Goal: Task Accomplishment & Management: Manage account settings

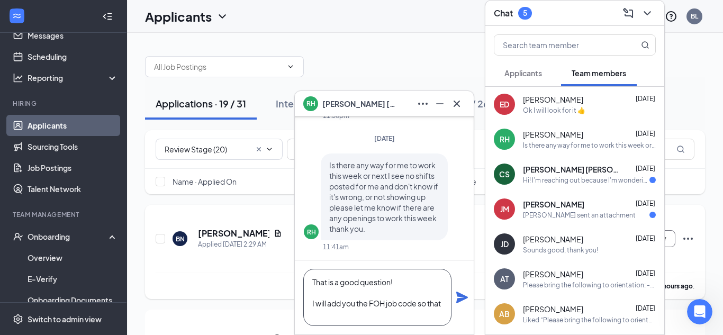
scroll to position [1, 0]
type textarea "That is a good question! I will add you the FOH job code so that you can pick u…"
click at [459, 293] on icon "Plane" at bounding box center [462, 297] width 13 height 13
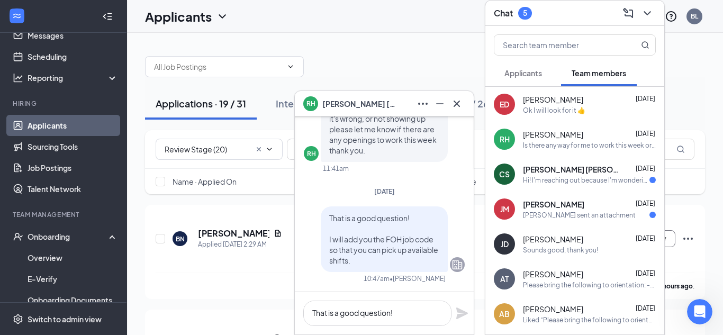
scroll to position [0, 0]
click at [552, 177] on div "Hi! I'm reaching out because I'm wondering when I'm working this week because I…" at bounding box center [586, 180] width 126 height 9
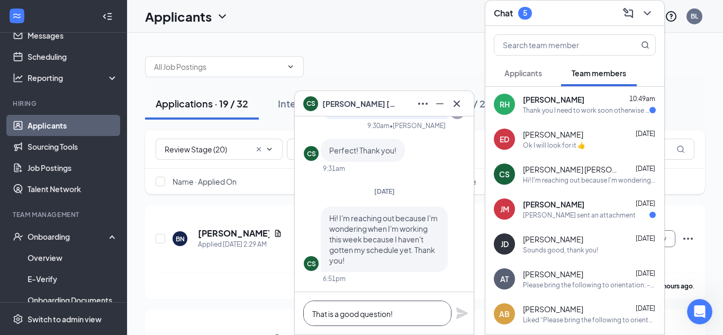
click at [364, 315] on textarea "That is a good question! I will add you the FOH job code so that you can pick u…" at bounding box center [377, 313] width 148 height 25
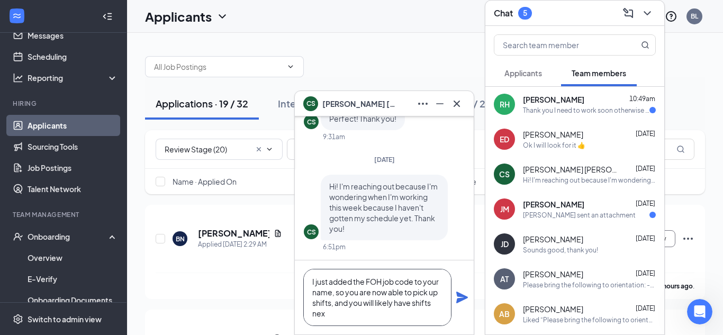
scroll to position [22, 0]
type textarea "That's a valid question! I just added the FOH job code to your name, so you are…"
click at [460, 296] on icon "Plane" at bounding box center [462, 298] width 12 height 12
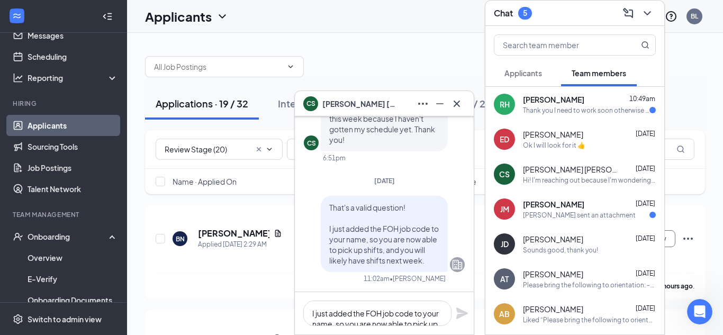
scroll to position [0, 0]
click at [578, 106] on div "Thank you I need to work soon otherwise I may have to consider other options I …" at bounding box center [586, 110] width 126 height 9
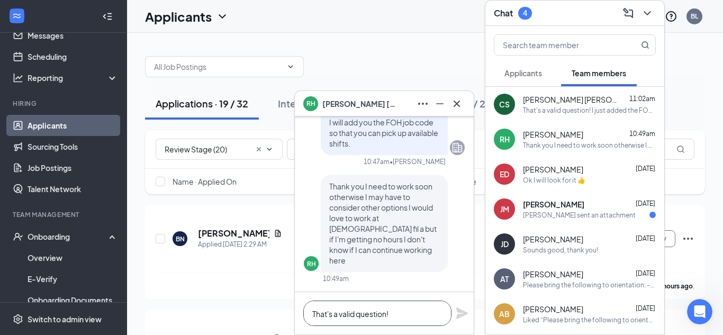
click at [360, 321] on textarea "That's a valid question! I just added the FOH job code to your name, so you are…" at bounding box center [377, 313] width 148 height 25
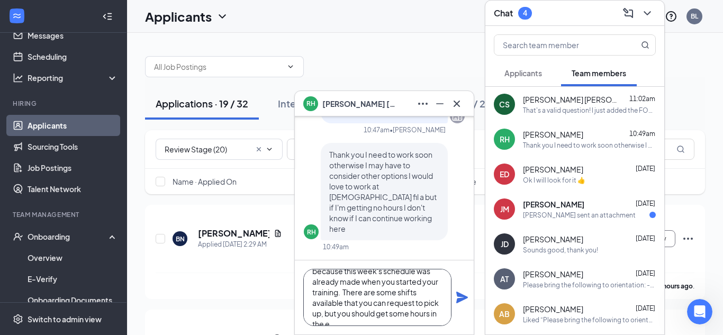
scroll to position [43, 0]
type textarea "I understand your concern, and the reason you have no hours this week is becaus…"
click at [459, 299] on icon "Plane" at bounding box center [462, 298] width 12 height 12
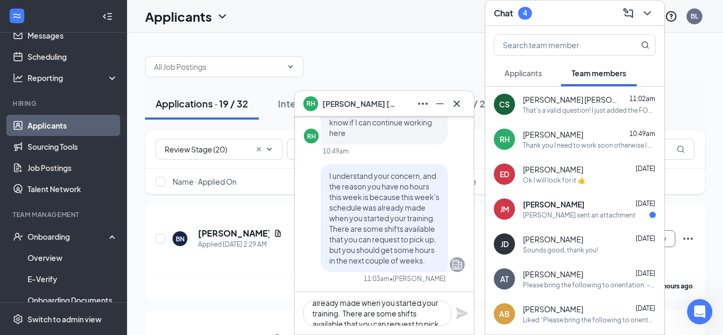
scroll to position [0, 0]
click at [370, 321] on textarea "I understand your concern, and the reason you have no hours this week is becaus…" at bounding box center [377, 313] width 148 height 25
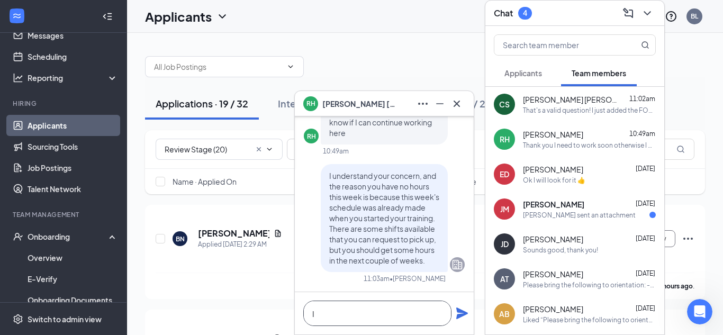
scroll to position [1, 0]
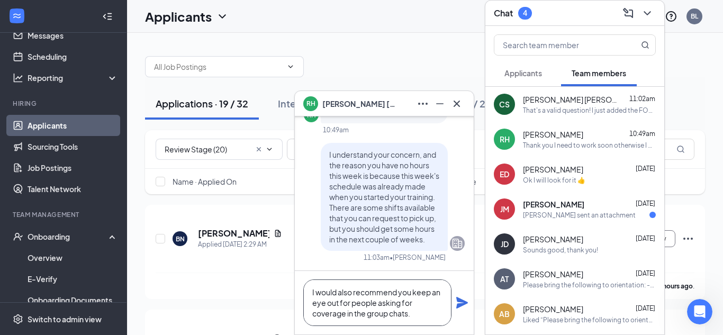
type textarea "I would also recommend you keep an eye out for people asking for coverage in th…"
click at [461, 304] on icon "Plane" at bounding box center [462, 303] width 12 height 12
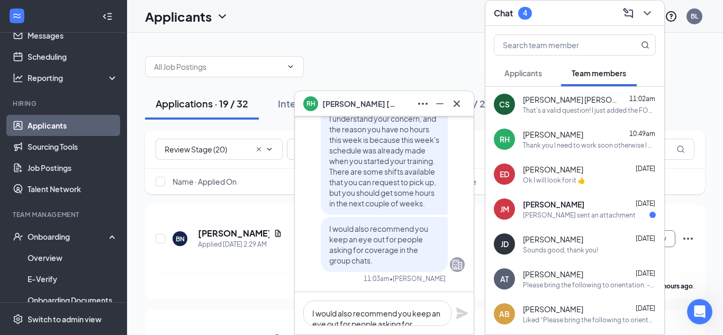
scroll to position [0, 0]
click at [550, 204] on span "Jonathan Molash" at bounding box center [553, 204] width 61 height 11
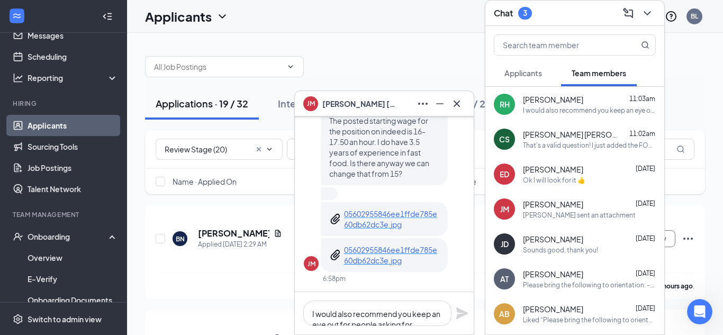
click at [384, 220] on p "05602955846ee1ffde785e60db62dc3e.jpg" at bounding box center [391, 218] width 95 height 21
click at [330, 319] on textarea "I would also recommend you keep an eye out for people asking for coverage in th…" at bounding box center [377, 313] width 148 height 25
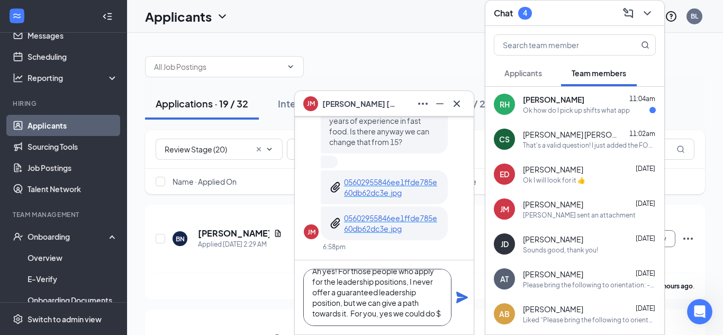
scroll to position [22, 0]
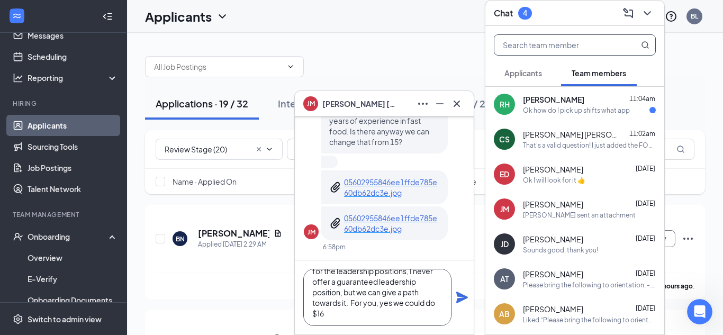
type textarea "Ah yes! For those people who apply for the leadership positions, I never offer …"
click at [548, 48] on input "text" at bounding box center [556, 45] width 125 height 20
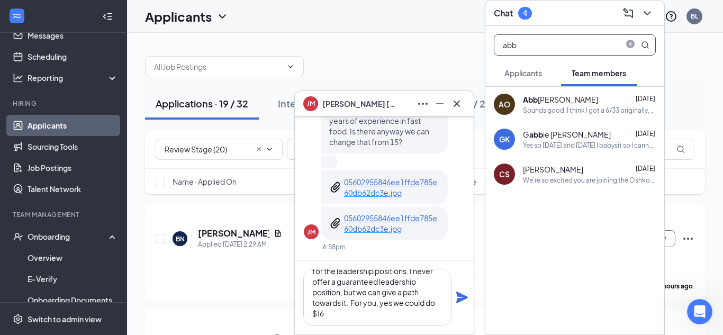
type input "abb"
click at [361, 316] on textarea "Ah yes! For those people who apply for the leadership positions, I never offer …" at bounding box center [377, 297] width 148 height 57
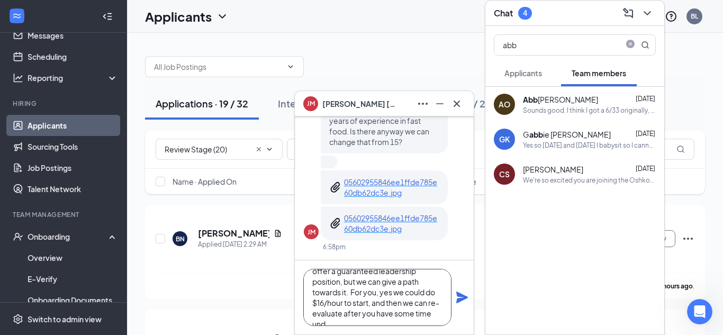
scroll to position [43, 0]
type textarea "Ah yes! For those people who apply for the leadership positions, I never offer …"
click at [459, 295] on icon "Plane" at bounding box center [462, 298] width 12 height 12
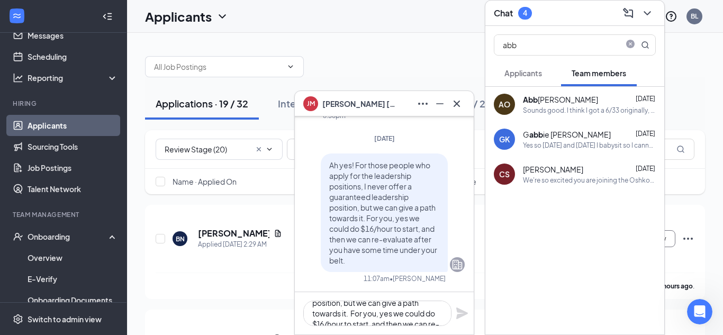
scroll to position [0, 0]
click at [602, 106] on div "Sounds good. I think I got a 6/33 originally, I honestly will just need the sma…" at bounding box center [589, 110] width 133 height 9
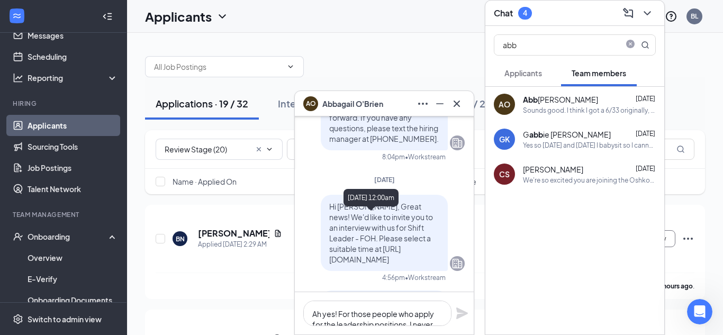
scroll to position [-3020, 0]
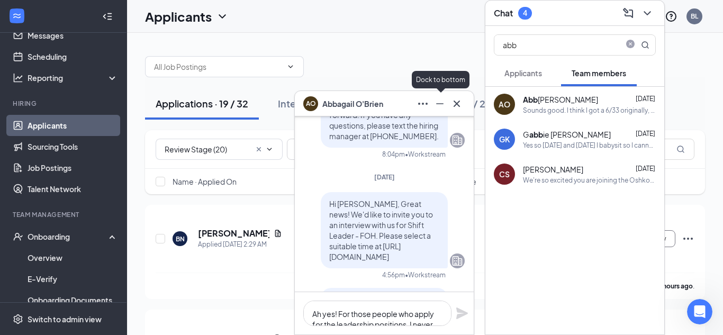
click at [435, 109] on icon "Minimize" at bounding box center [439, 103] width 13 height 13
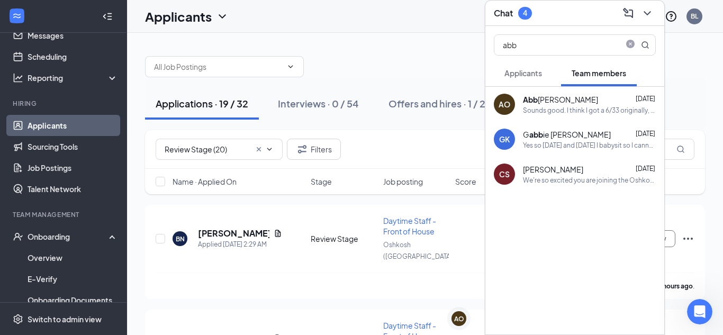
scroll to position [0, 0]
click at [628, 46] on icon "close-circle" at bounding box center [630, 45] width 8 height 8
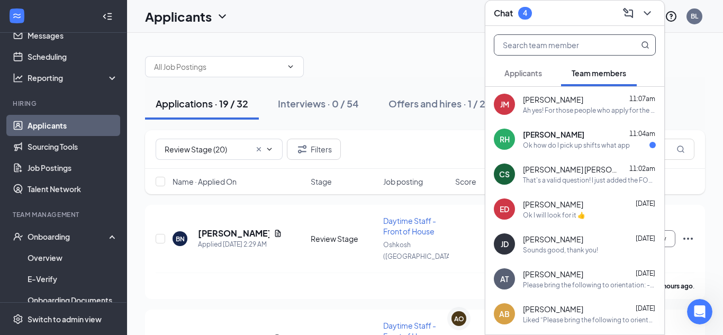
click at [596, 147] on div "Ok how do I pick up shifts what app" at bounding box center [576, 145] width 107 height 9
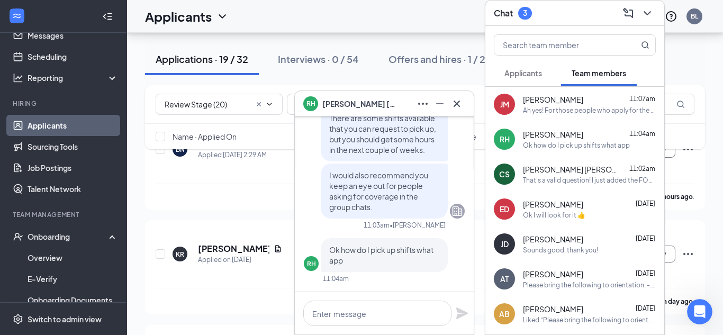
scroll to position [94, 0]
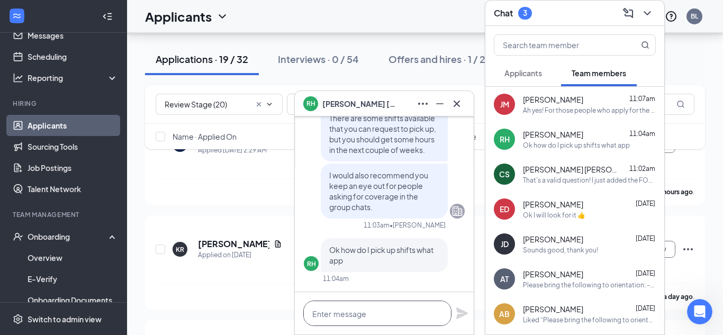
click at [374, 317] on textarea at bounding box center [377, 313] width 148 height 25
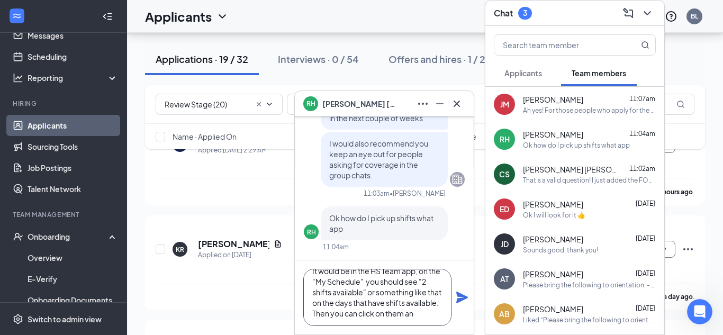
scroll to position [22, 0]
type textarea "It would be in the HS Team app, on the "My Schedule" you should see "2 shifts a…"
click at [458, 298] on icon "Plane" at bounding box center [462, 298] width 12 height 12
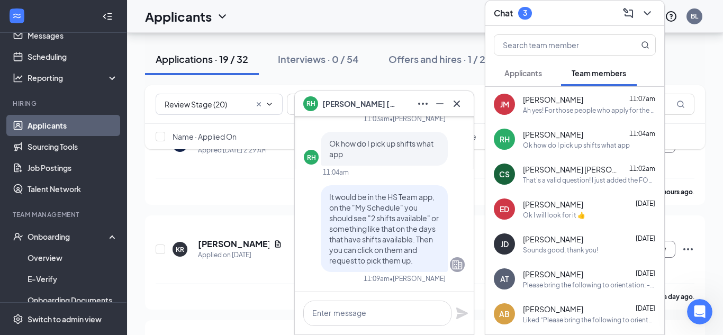
scroll to position [0, 0]
click at [534, 78] on div "Applicants" at bounding box center [523, 73] width 38 height 11
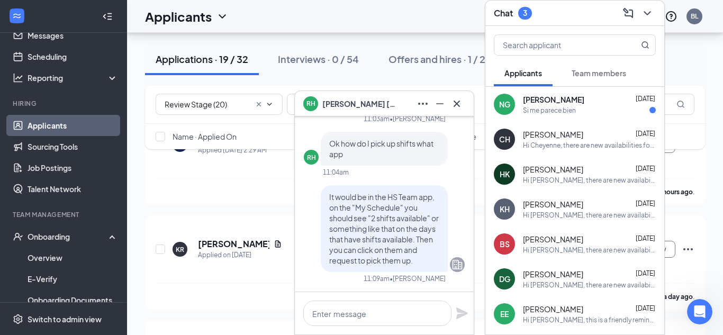
click at [546, 110] on div "Si me parece bien" at bounding box center [549, 110] width 53 height 9
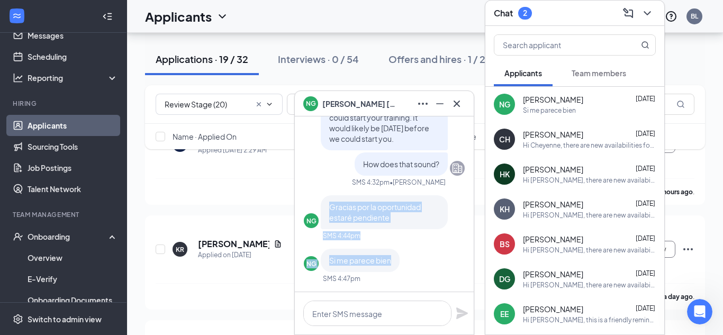
drag, startPoint x: 331, startPoint y: 208, endPoint x: 394, endPoint y: 259, distance: 81.3
click at [394, 259] on div "Hello Nallely! I wanted to thank you for coming in and talking with me yesterda…" at bounding box center [384, 146] width 161 height 292
copy div "Gracias por la oportunidad estaré pendiente SMS 4:44pm NG Si me parece bien"
click at [442, 97] on icon "Minimize" at bounding box center [439, 103] width 13 height 13
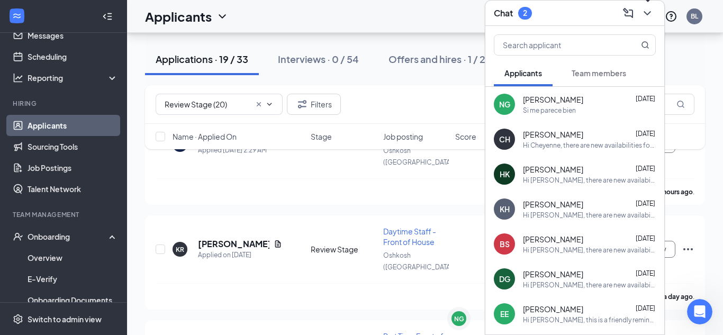
click at [649, 12] on icon "ChevronDown" at bounding box center [646, 13] width 7 height 4
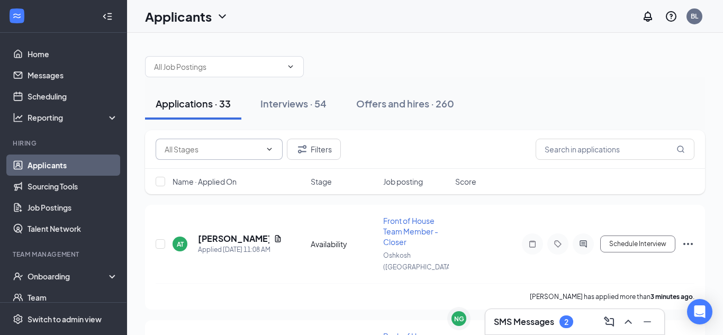
click at [230, 146] on input "text" at bounding box center [213, 149] width 96 height 12
click at [220, 189] on div "Review Stage (22)" at bounding box center [203, 194] width 61 height 12
type input "Review Stage (22)"
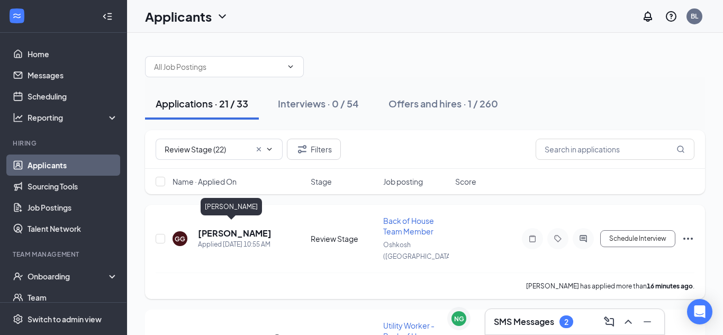
click at [242, 228] on h5 "[PERSON_NAME]" at bounding box center [235, 234] width 74 height 12
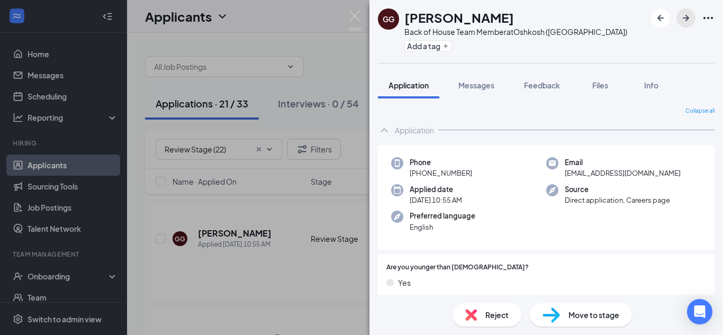
click at [682, 17] on icon "ArrowRight" at bounding box center [685, 18] width 13 height 13
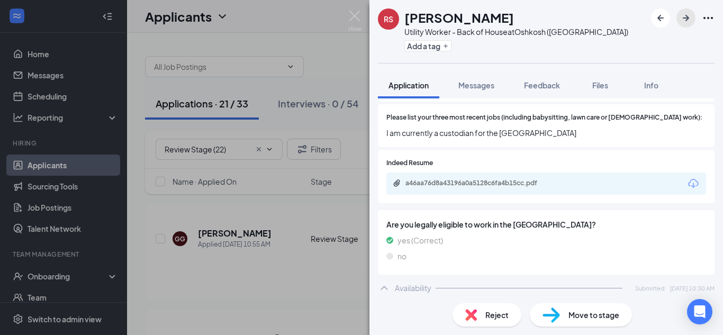
scroll to position [403, 0]
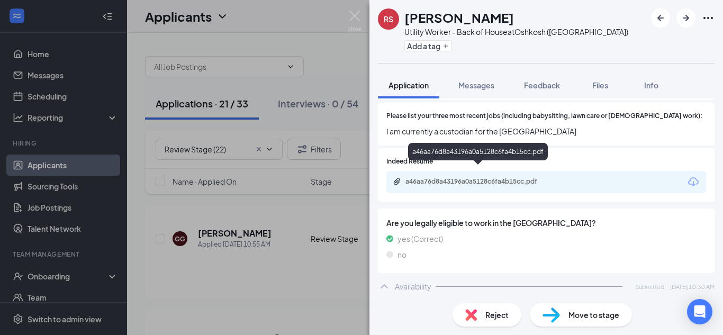
click at [503, 177] on div "a46aa76d8a43196a0a5128c6fa4b15cc.pdf" at bounding box center [479, 181] width 148 height 8
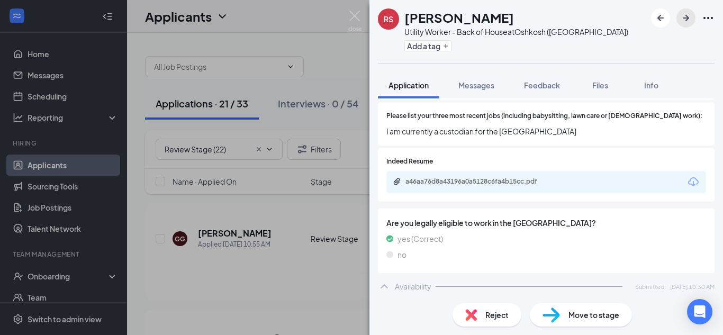
click at [687, 19] on icon "ArrowRight" at bounding box center [685, 18] width 13 height 13
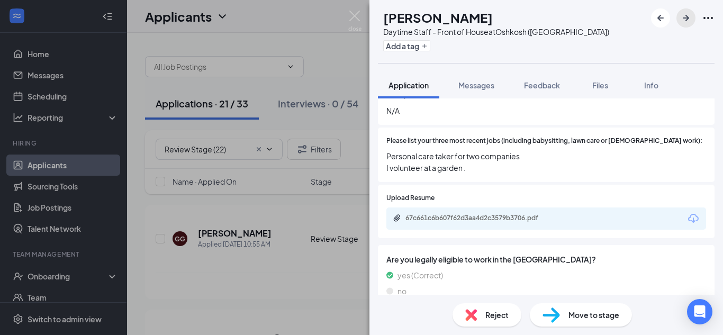
scroll to position [379, 0]
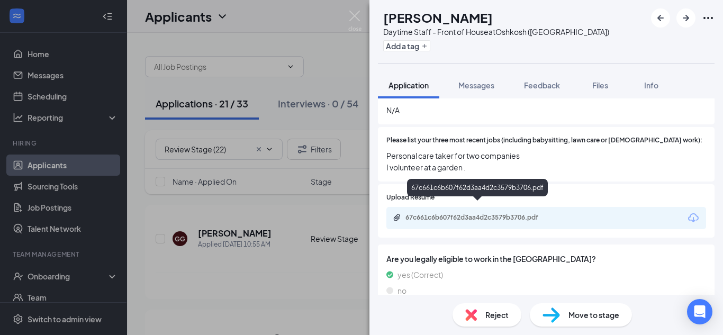
click at [481, 213] on div "67c661c6b607f62d3aa4d2c3579b3706.pdf" at bounding box center [479, 217] width 148 height 8
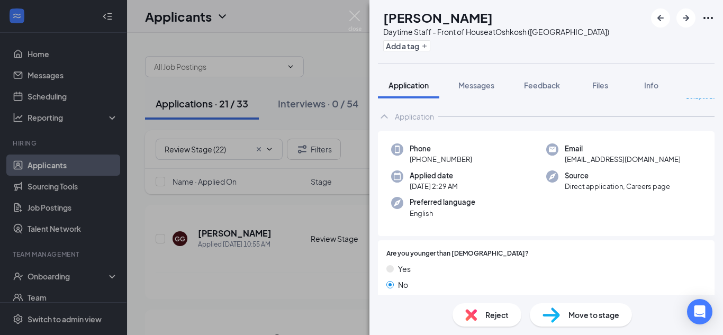
scroll to position [0, 0]
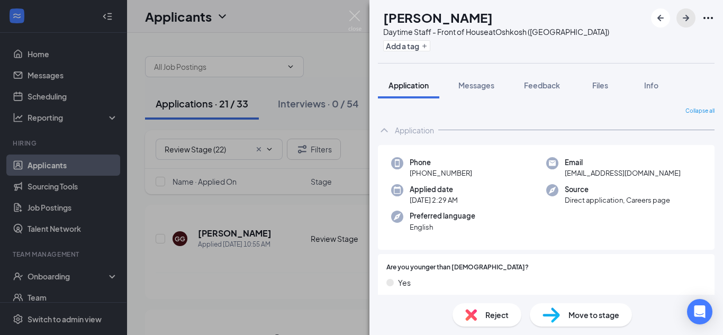
click at [685, 14] on icon "ArrowRight" at bounding box center [685, 18] width 13 height 13
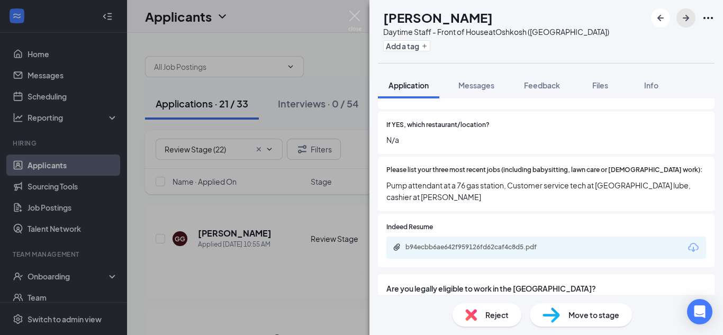
scroll to position [352, 0]
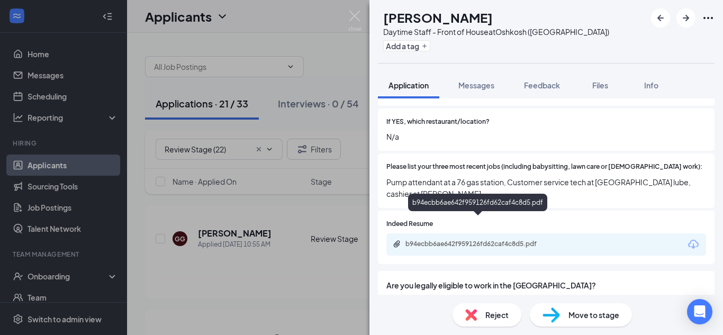
click at [477, 240] on div "b94ecbb6ae642f959126fd62caf4c8d5.pdf" at bounding box center [479, 244] width 148 height 8
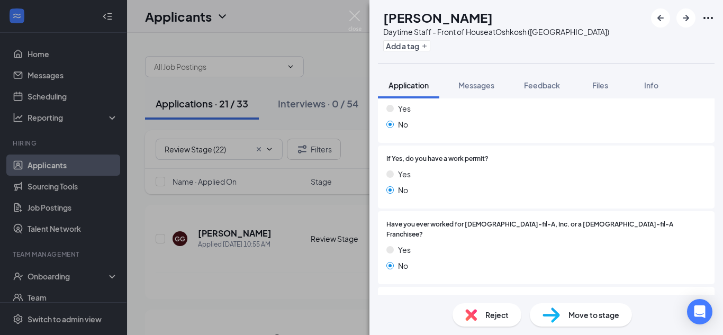
scroll to position [0, 0]
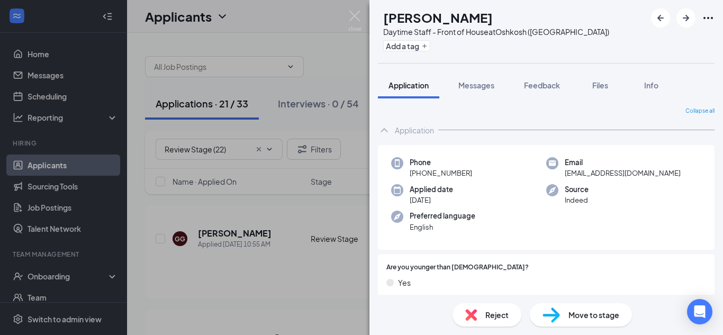
click at [685, 28] on div "KR kahlyn [PERSON_NAME] Daytime Staff - Front of House at [GEOGRAPHIC_DATA] ([G…" at bounding box center [545, 31] width 353 height 63
click at [685, 22] on icon "ArrowRight" at bounding box center [685, 18] width 13 height 13
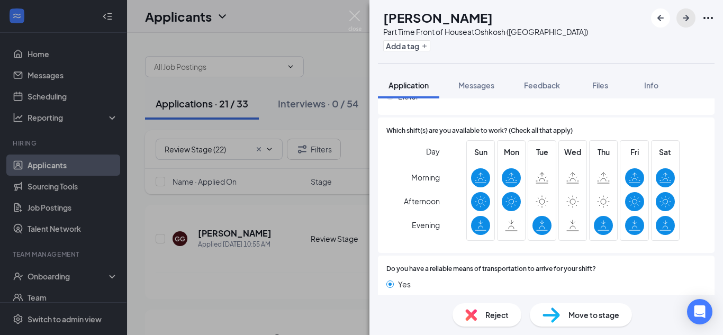
scroll to position [735, 0]
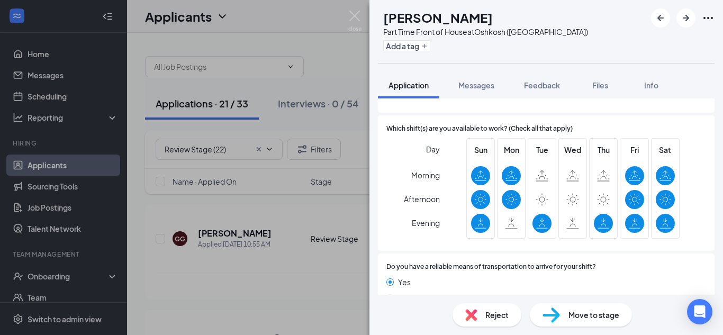
click at [568, 317] on span "Move to stage" at bounding box center [593, 315] width 51 height 12
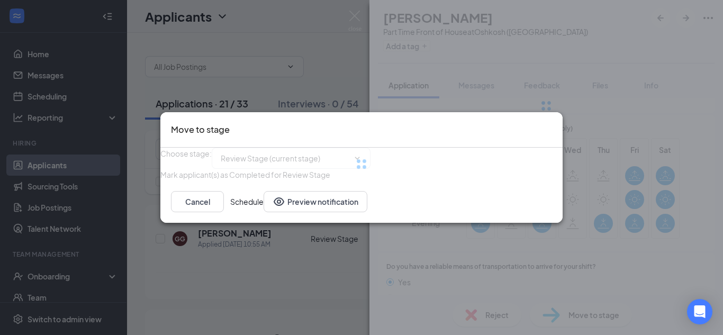
type input "Onsite Interview (next stage)"
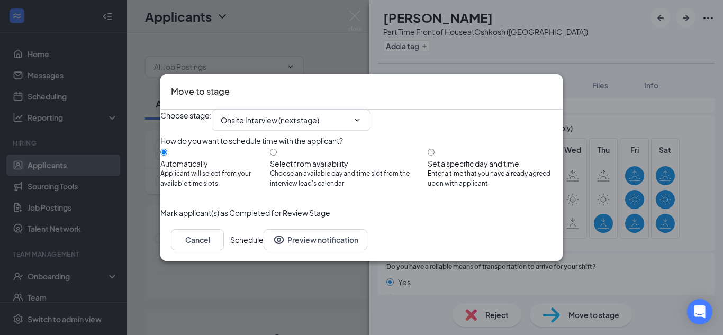
click at [537, 219] on div "Choose stage : Onsite Interview (next stage) How do you want to schedule time w…" at bounding box center [361, 164] width 402 height 109
click at [264, 250] on button "Schedule" at bounding box center [246, 239] width 33 height 21
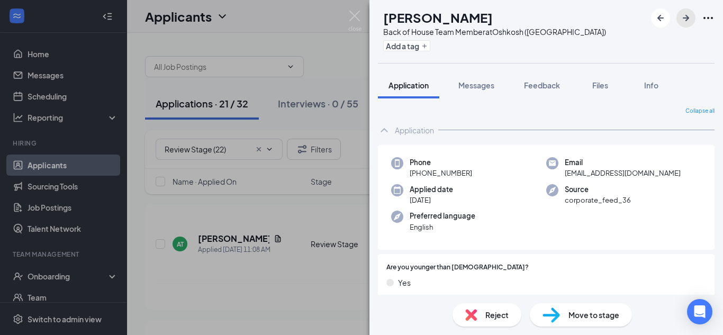
click at [685, 21] on icon "ArrowRight" at bounding box center [685, 18] width 13 height 13
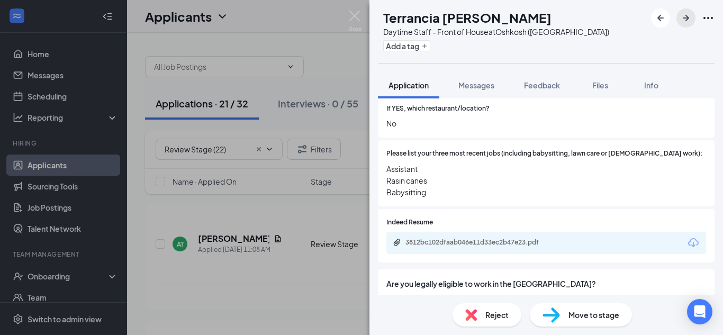
scroll to position [367, 0]
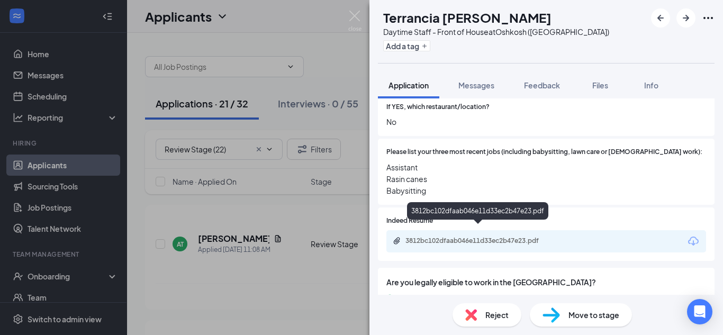
click at [479, 237] on div "3812bc102dfaab046e11d33ec2b47e23.pdf" at bounding box center [479, 241] width 148 height 8
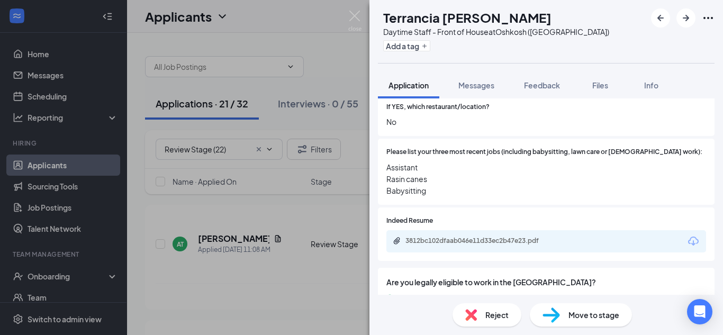
scroll to position [727, 0]
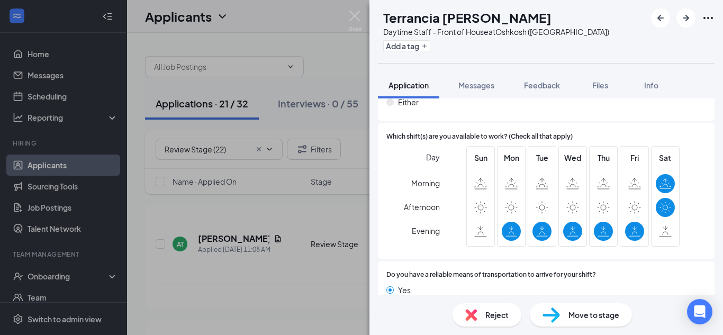
click at [547, 310] on img at bounding box center [550, 314] width 17 height 15
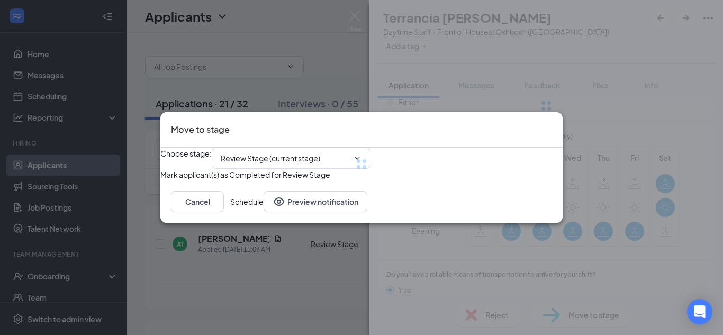
type input "Onsite Interview (next stage)"
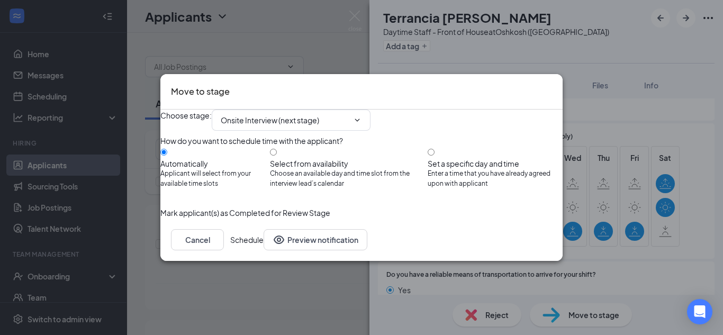
click at [264, 250] on button "Schedule" at bounding box center [246, 239] width 33 height 21
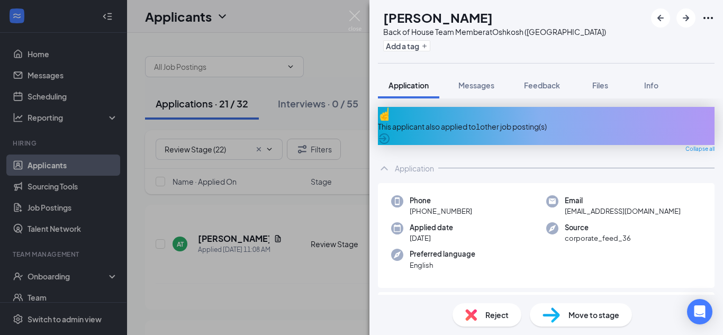
click at [496, 121] on div "This applicant also applied to 1 other job posting(s)" at bounding box center [546, 127] width 337 height 12
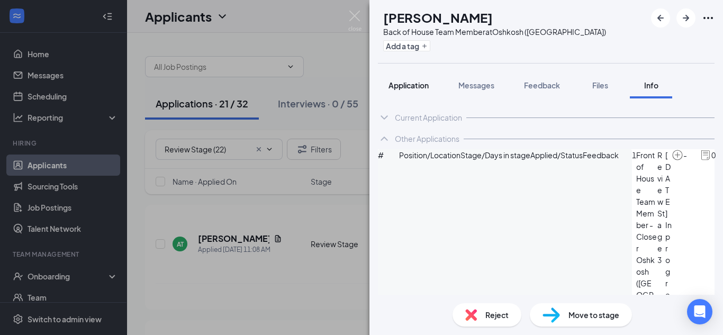
click at [424, 89] on span "Application" at bounding box center [408, 85] width 40 height 10
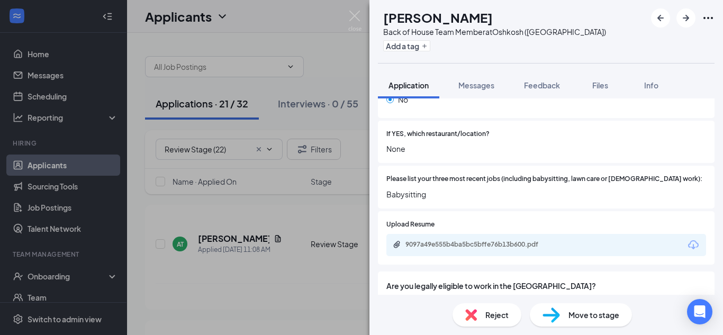
scroll to position [390, 0]
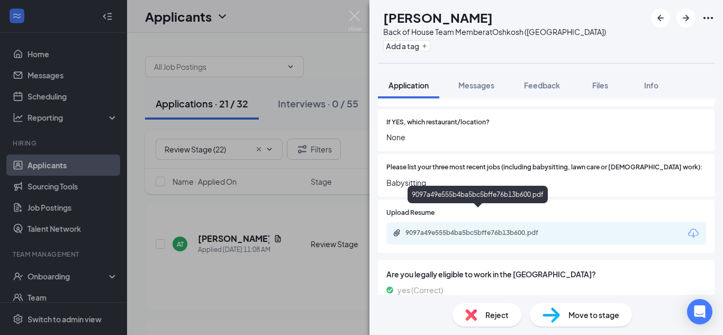
click at [484, 229] on div "9097a49e555b4ba5bc5bffe76b13b600.pdf" at bounding box center [479, 233] width 148 height 8
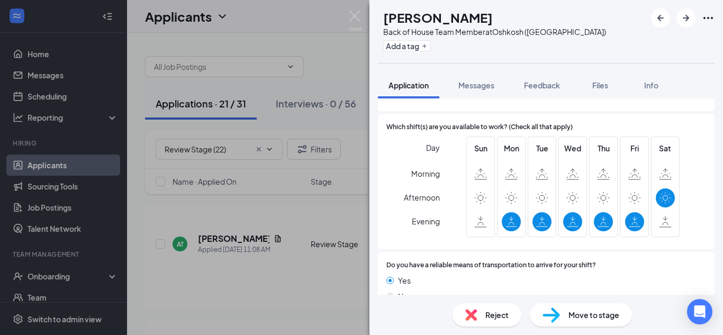
click at [555, 311] on img at bounding box center [550, 314] width 17 height 15
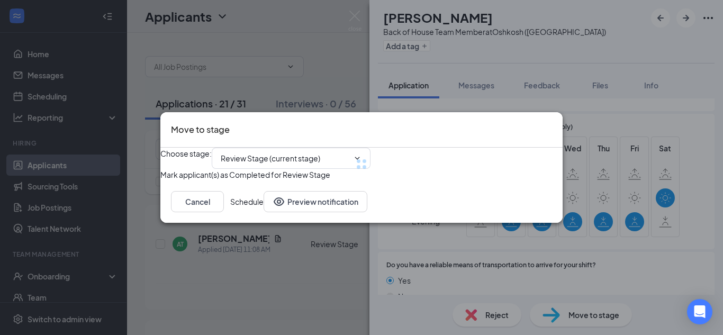
type input "Onsite Interview (next stage)"
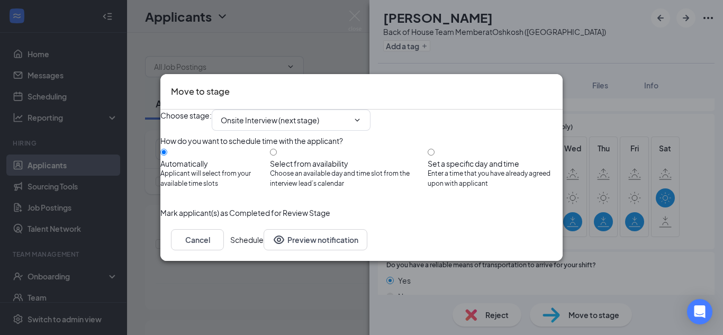
click at [264, 250] on button "Schedule" at bounding box center [246, 239] width 33 height 21
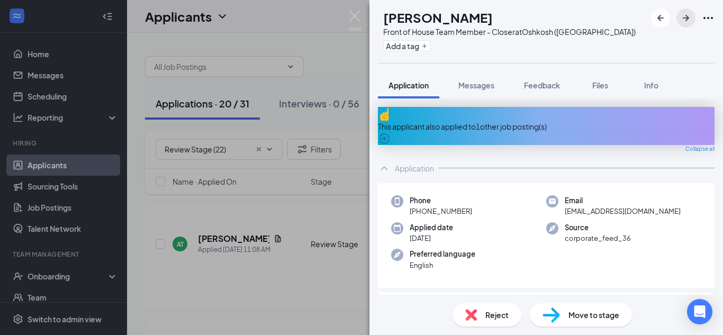
click at [686, 22] on icon "ArrowRight" at bounding box center [685, 18] width 13 height 13
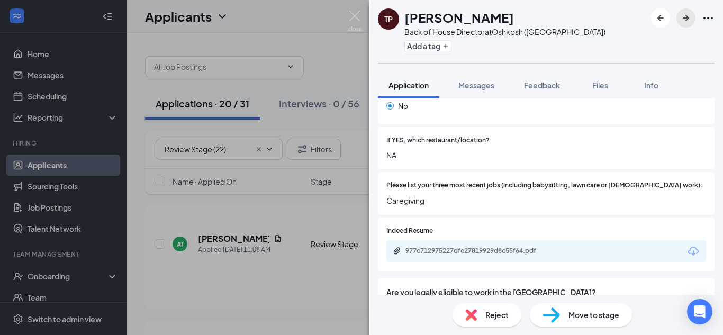
scroll to position [334, 0]
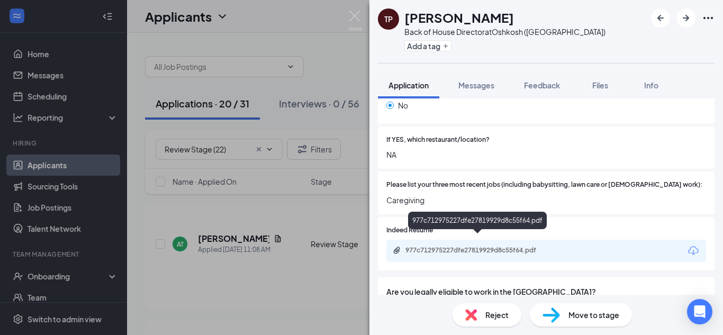
click at [457, 246] on div "977c712975227dfe27819929d8c55f64.pdf" at bounding box center [479, 250] width 148 height 8
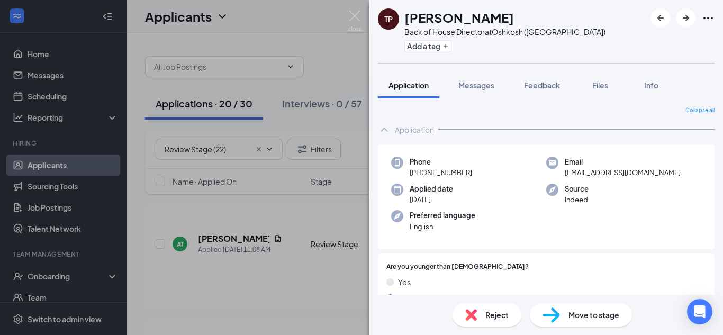
scroll to position [0, 0]
click at [494, 312] on span "Reject" at bounding box center [496, 315] width 23 height 12
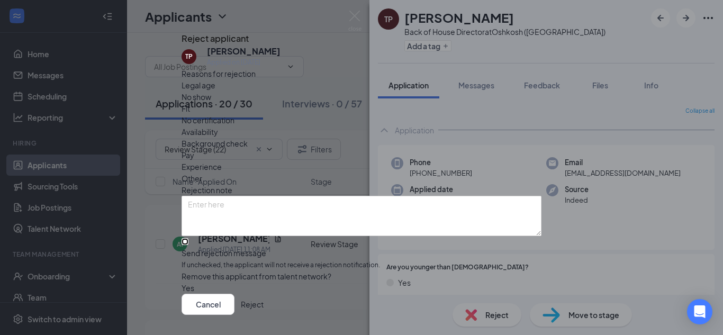
click at [188, 245] on input "Send rejection message If unchecked, the applicant will not receive a rejection…" at bounding box center [184, 241] width 7 height 7
checkbox input "true"
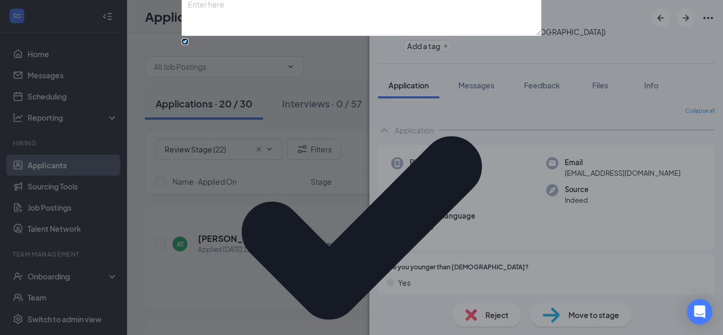
scroll to position [110, 0]
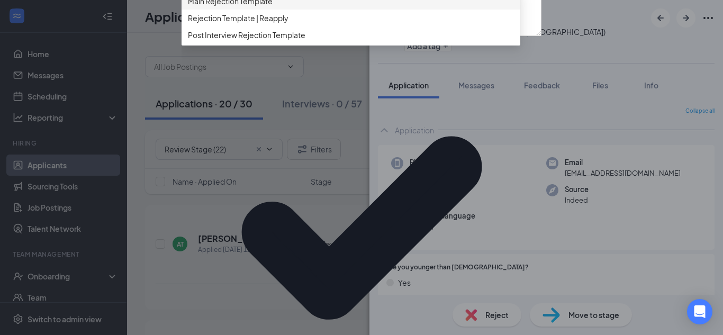
click at [255, 7] on span "Main Rejection Template" at bounding box center [230, 1] width 85 height 12
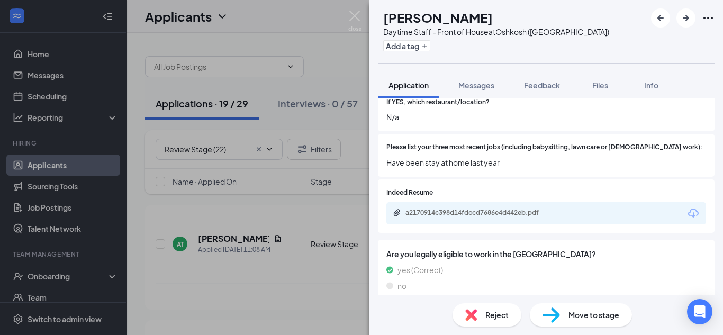
scroll to position [401, 0]
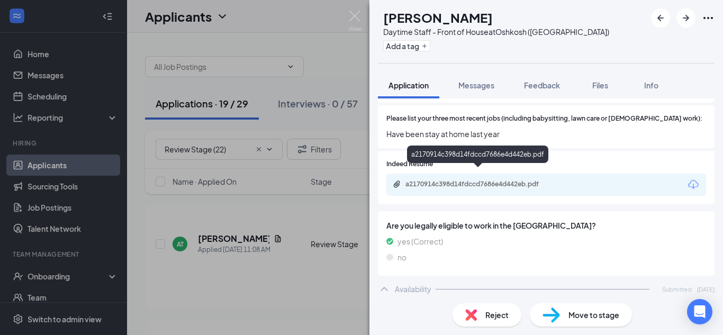
click at [523, 180] on div "a2170914c398d14fdccd7686e4d442eb.pdf" at bounding box center [479, 184] width 148 height 8
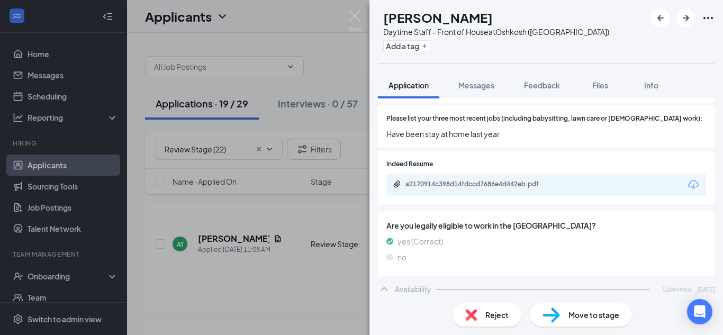
scroll to position [722, 0]
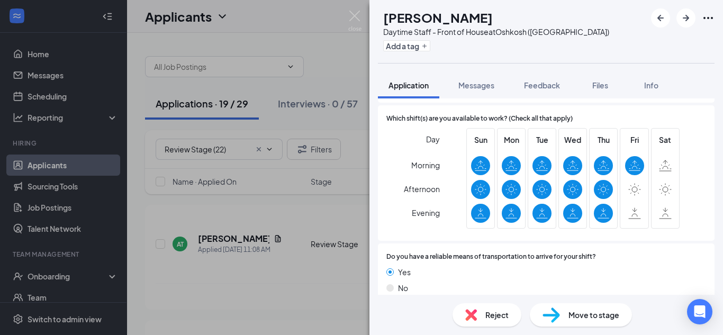
click at [503, 308] on div "Reject" at bounding box center [486, 314] width 69 height 23
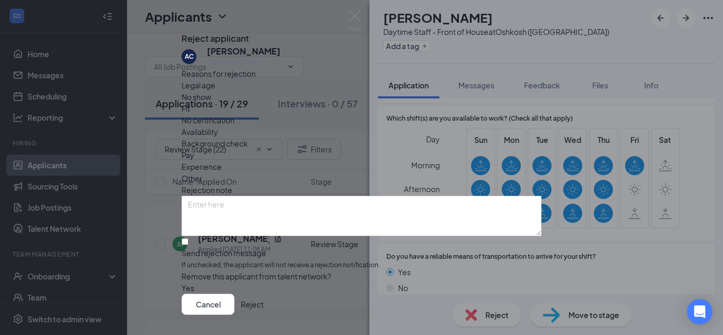
click at [218, 130] on span "Availability" at bounding box center [199, 132] width 37 height 12
click at [188, 238] on input "Send rejection message If unchecked, the applicant will not receive a rejection…" at bounding box center [184, 241] width 7 height 7
checkbox input "true"
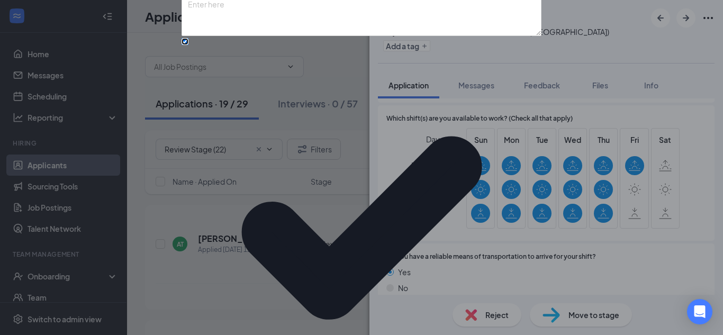
scroll to position [110, 0]
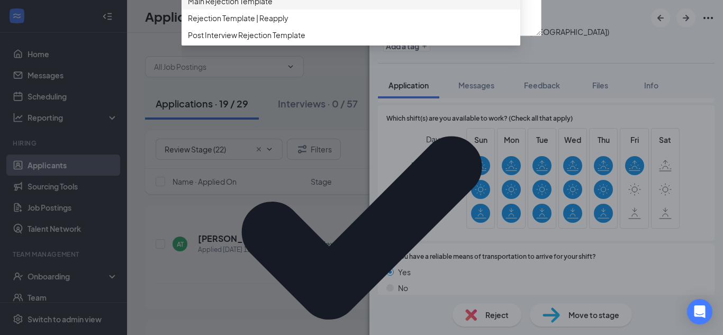
click at [345, 10] on div "Main Rejection Template" at bounding box center [350, 1] width 339 height 17
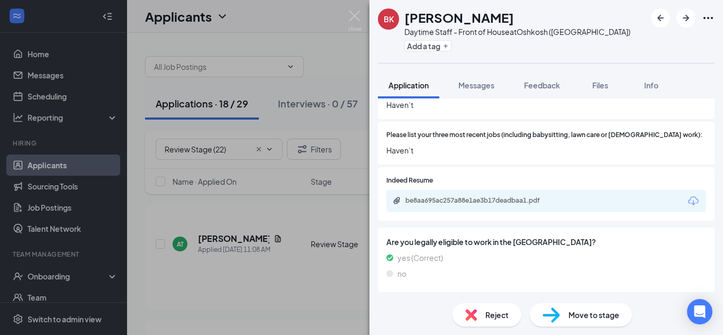
scroll to position [403, 0]
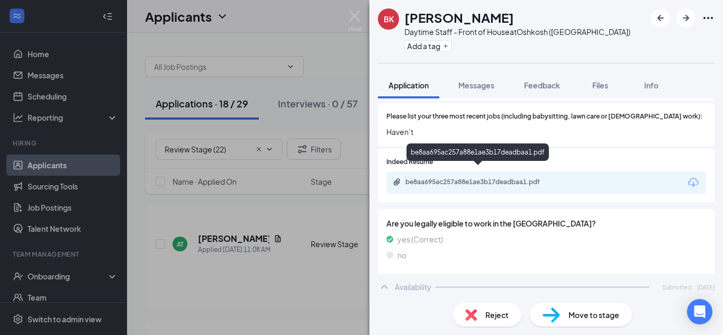
click at [480, 178] on div "be8aa695ac257a88e1ae3b17deadbaa1.pdf" at bounding box center [479, 182] width 148 height 8
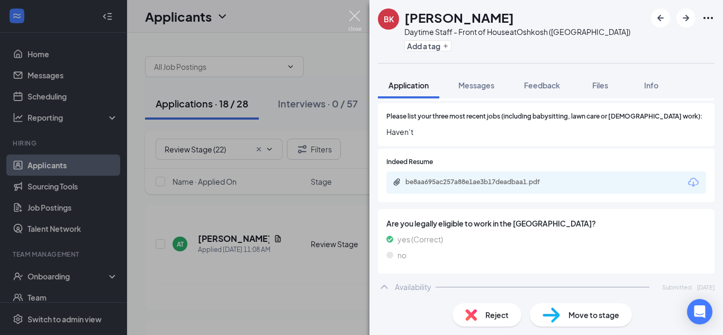
click at [353, 15] on img at bounding box center [354, 21] width 13 height 21
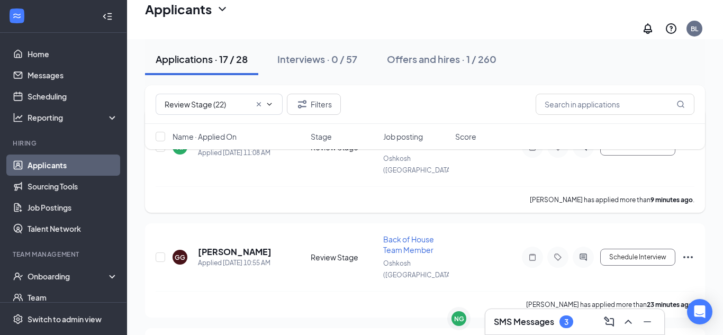
scroll to position [110, 0]
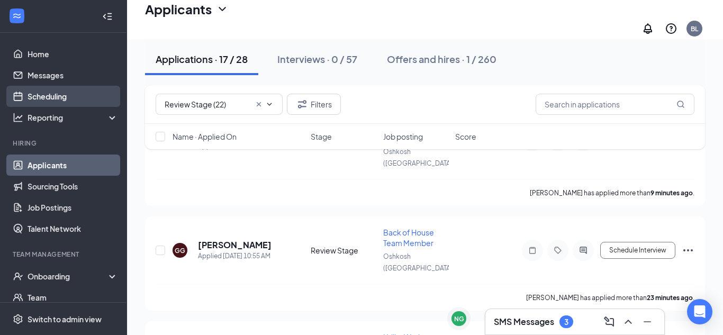
click at [62, 93] on link "Scheduling" at bounding box center [73, 96] width 90 height 21
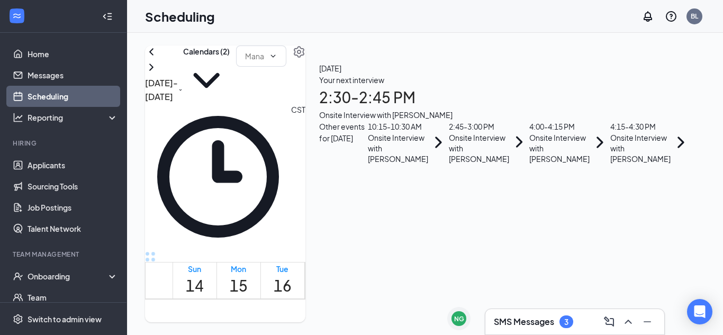
scroll to position [520, 0]
click at [230, 76] on icon "ChevronDown" at bounding box center [206, 80] width 47 height 47
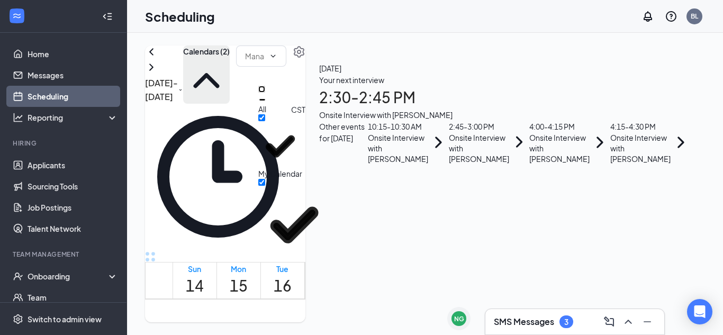
click at [265, 93] on input "All" at bounding box center [261, 89] width 7 height 7
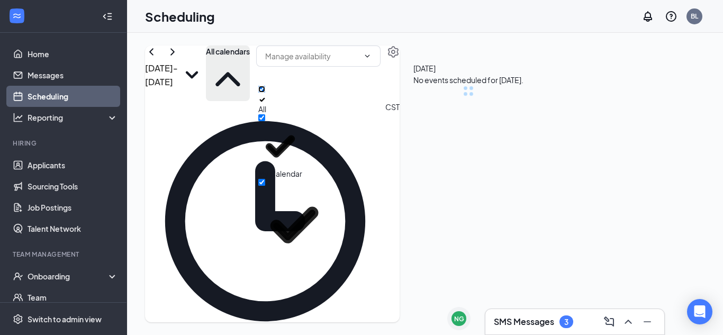
checkbox input "true"
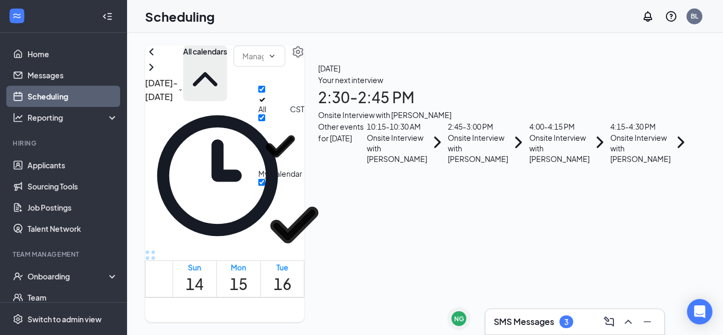
click at [423, 44] on div "[DATE] - [DATE] All calendars CST Sun 14 Mon 15 Tue 16 Wed 17 Thu 18 Fri 19 Sat…" at bounding box center [425, 184] width 596 height 302
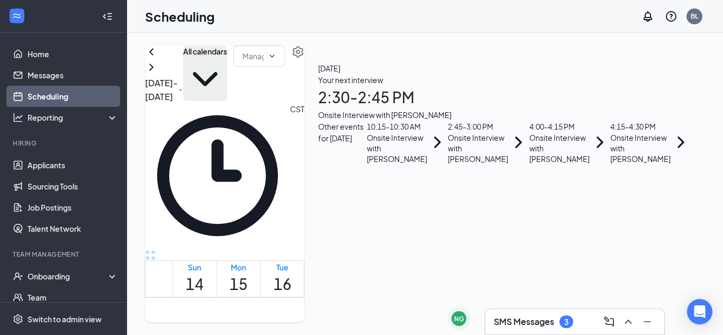
scroll to position [913, 0]
